Goal: Find specific page/section

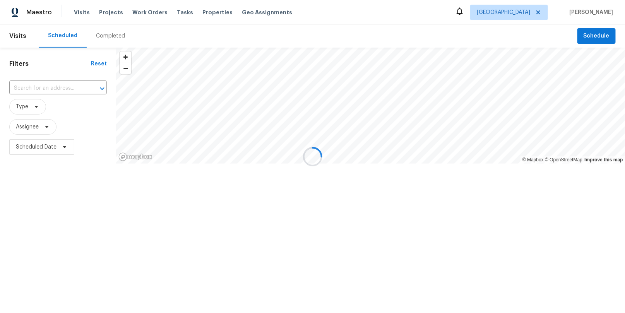
click at [538, 15] on div at bounding box center [312, 156] width 625 height 313
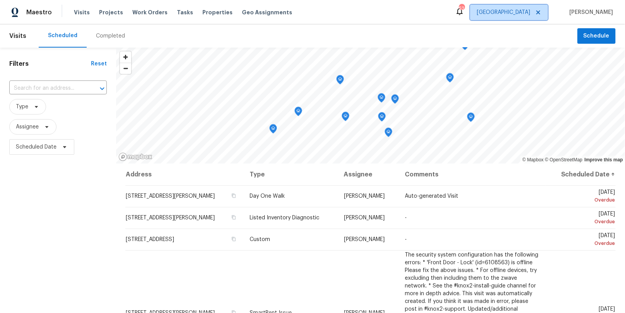
click at [531, 12] on span "[GEOGRAPHIC_DATA]" at bounding box center [503, 13] width 53 height 8
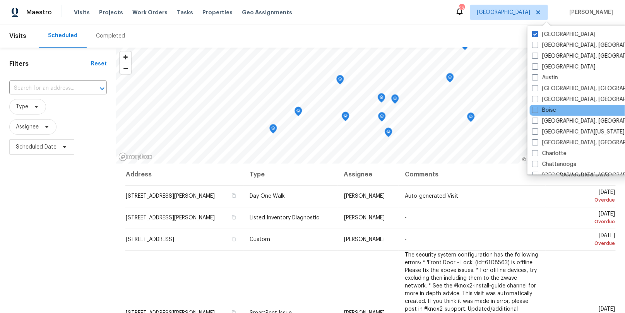
scroll to position [34, 0]
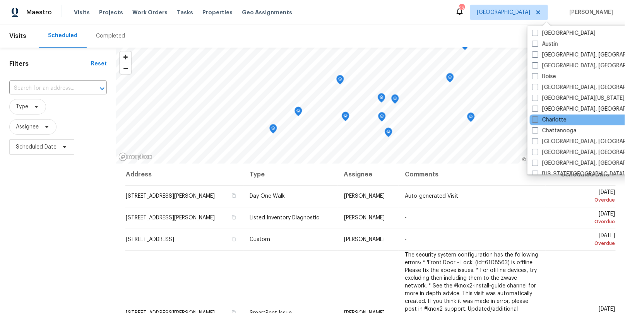
click at [555, 122] on label "Charlotte" at bounding box center [549, 120] width 34 height 8
click at [538, 121] on input "Charlotte" at bounding box center [534, 118] width 5 height 5
checkbox input "true"
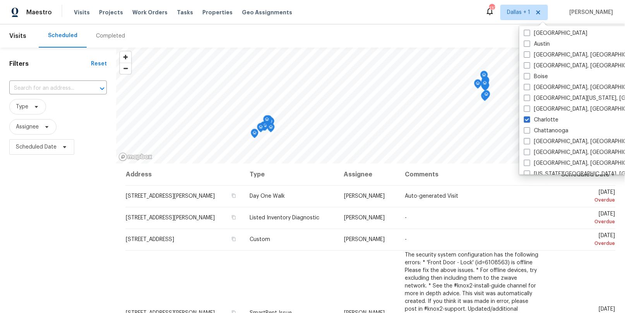
click at [112, 40] on div "Completed" at bounding box center [111, 35] width 48 height 23
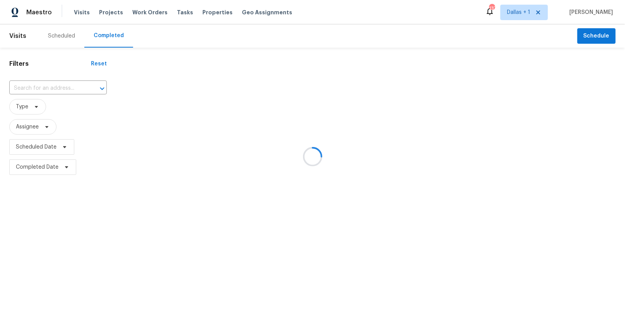
click at [62, 79] on div at bounding box center [312, 156] width 625 height 313
click at [47, 89] on div at bounding box center [312, 156] width 625 height 313
click at [48, 93] on div at bounding box center [312, 156] width 625 height 313
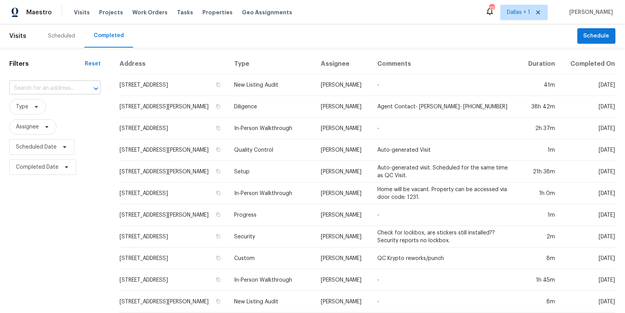
click at [43, 89] on input "text" at bounding box center [44, 88] width 70 height 12
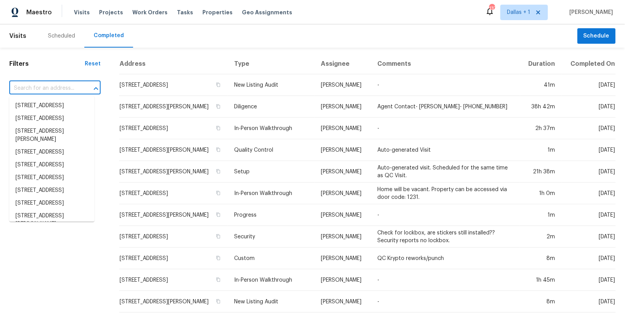
paste input "[STREET_ADDRESS][PERSON_NAME]"
type input "[STREET_ADDRESS][PERSON_NAME]"
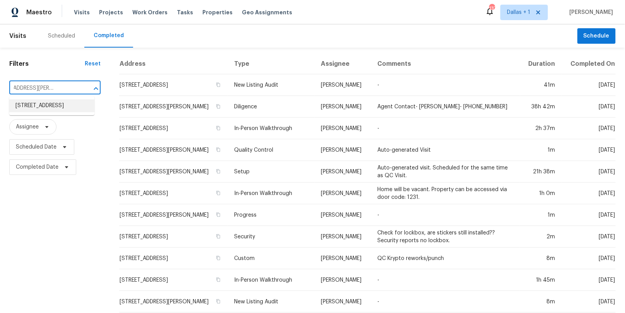
click at [45, 108] on li "[STREET_ADDRESS]" at bounding box center [51, 106] width 85 height 13
